Goal: Information Seeking & Learning: Learn about a topic

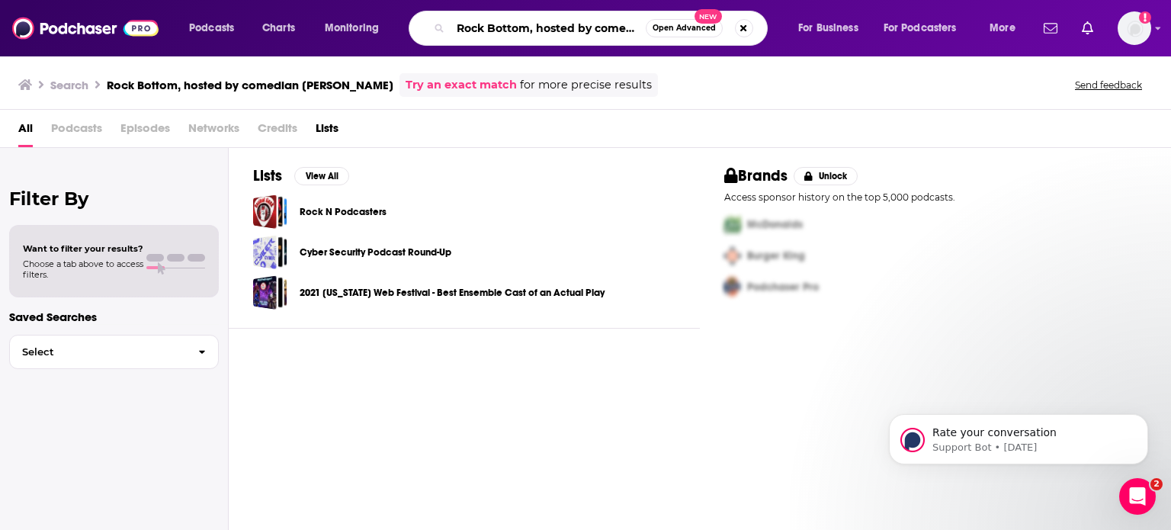
drag, startPoint x: 537, startPoint y: 30, endPoint x: 766, endPoint y: 67, distance: 231.5
click at [766, 67] on div "Podcasts Charts Monitoring Rock Bottom, hosted by comedian [PERSON_NAME] Open A…" at bounding box center [585, 265] width 1171 height 530
type input "Rock Bottom"
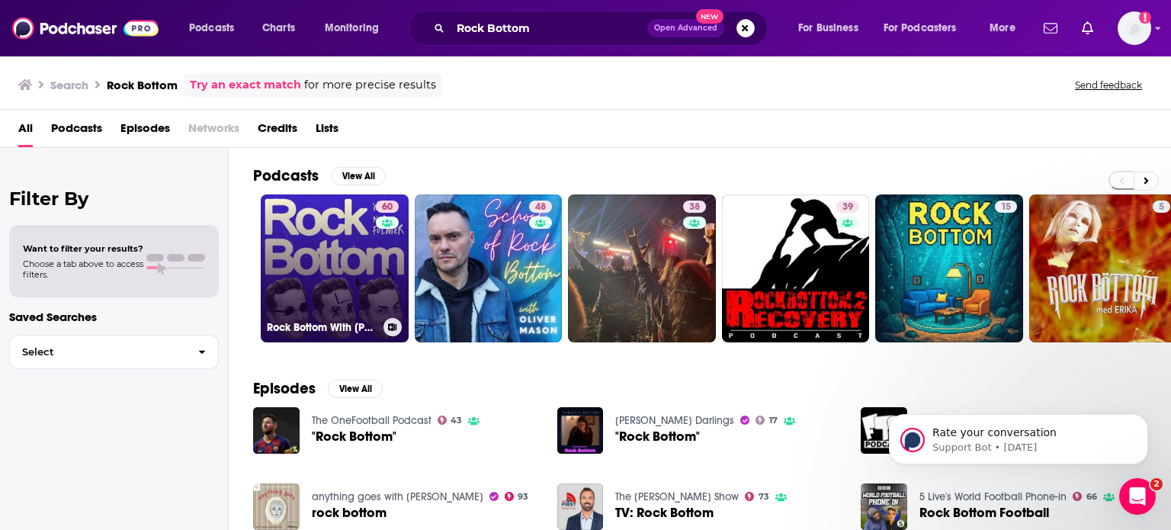
click at [328, 251] on link "60 Rock Bottom With [PERSON_NAME]" at bounding box center [335, 268] width 148 height 148
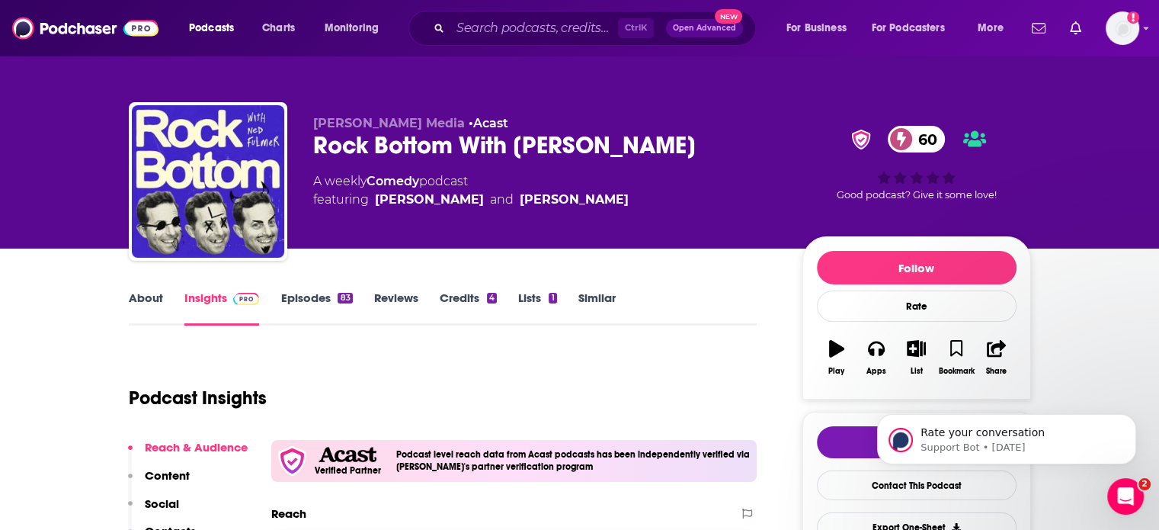
click at [141, 295] on link "About" at bounding box center [146, 307] width 34 height 35
